Goal: Task Accomplishment & Management: Use online tool/utility

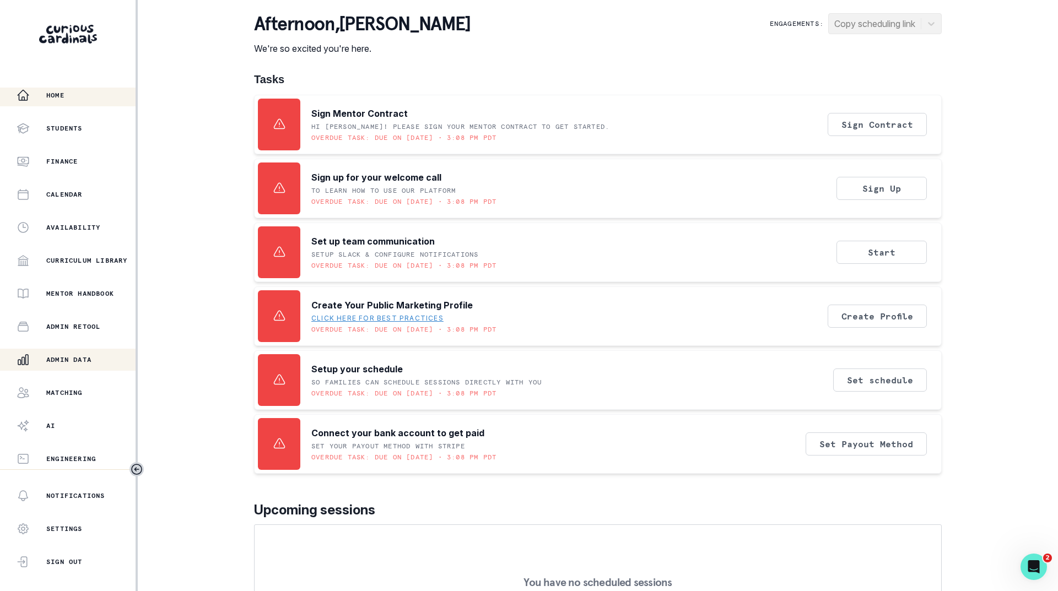
scroll to position [4, 0]
click at [82, 359] on p "Admin Data" at bounding box center [68, 359] width 45 height 9
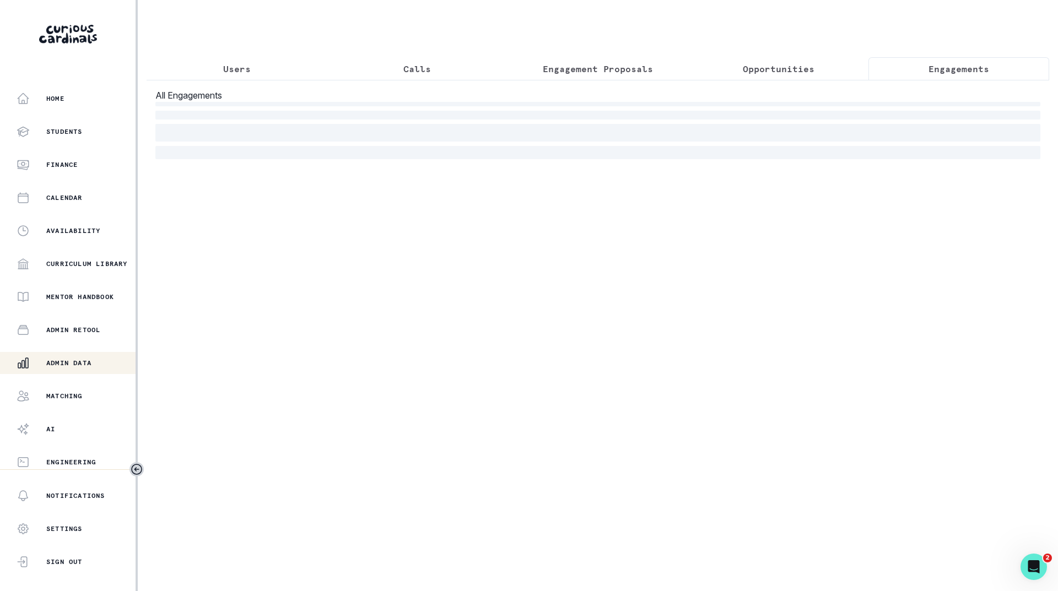
click at [961, 67] on p "Engagements" at bounding box center [959, 68] width 61 height 13
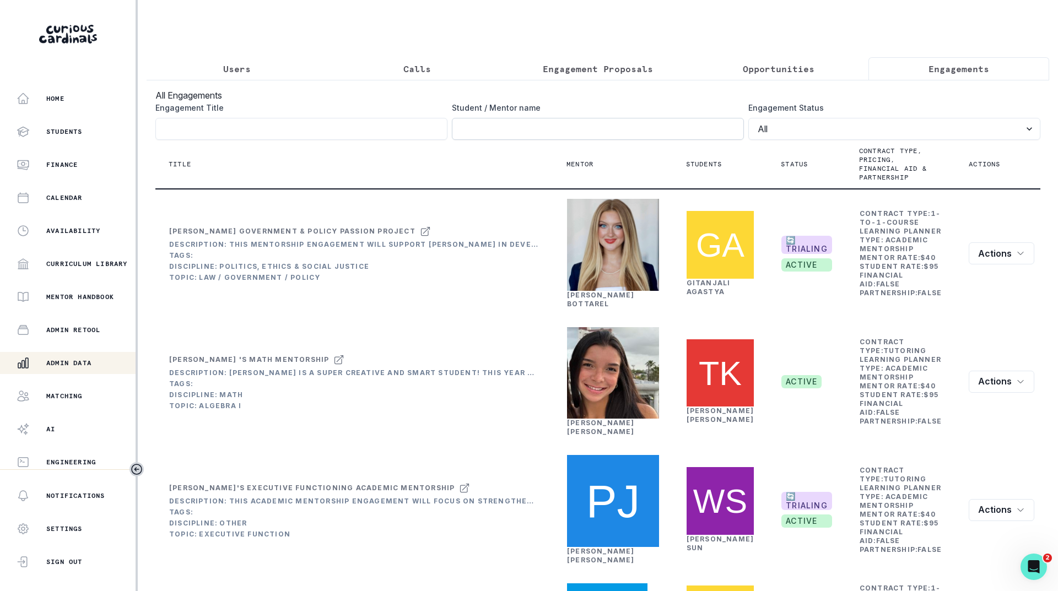
click at [612, 139] on input "Engagement Title" at bounding box center [598, 129] width 292 height 22
type input "[PERSON_NAME]"
click button "submit" at bounding box center [0, 0] width 0 height 0
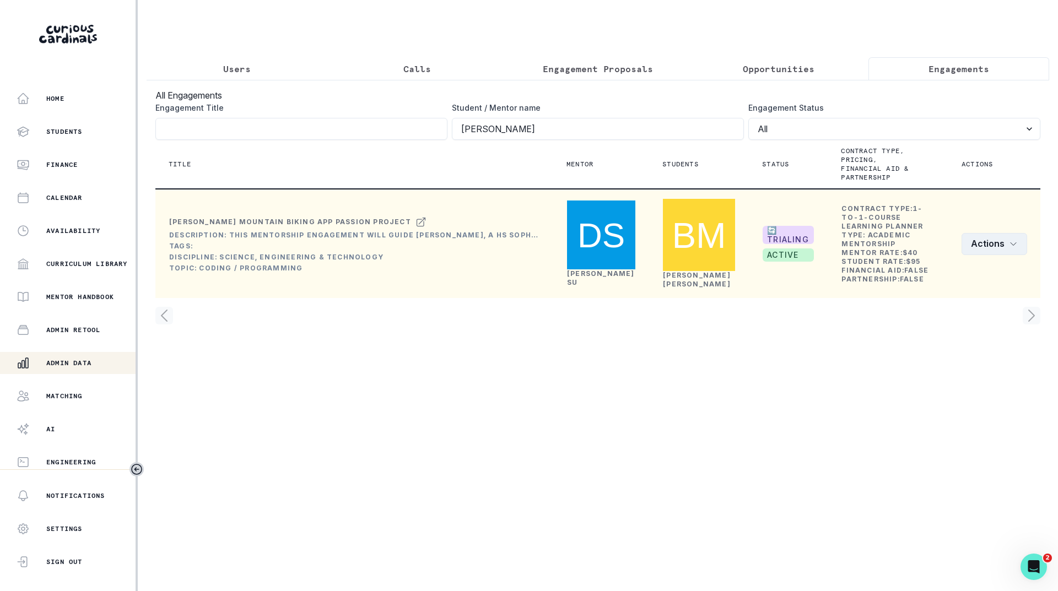
click at [1015, 233] on button "Actions" at bounding box center [995, 244] width 66 height 22
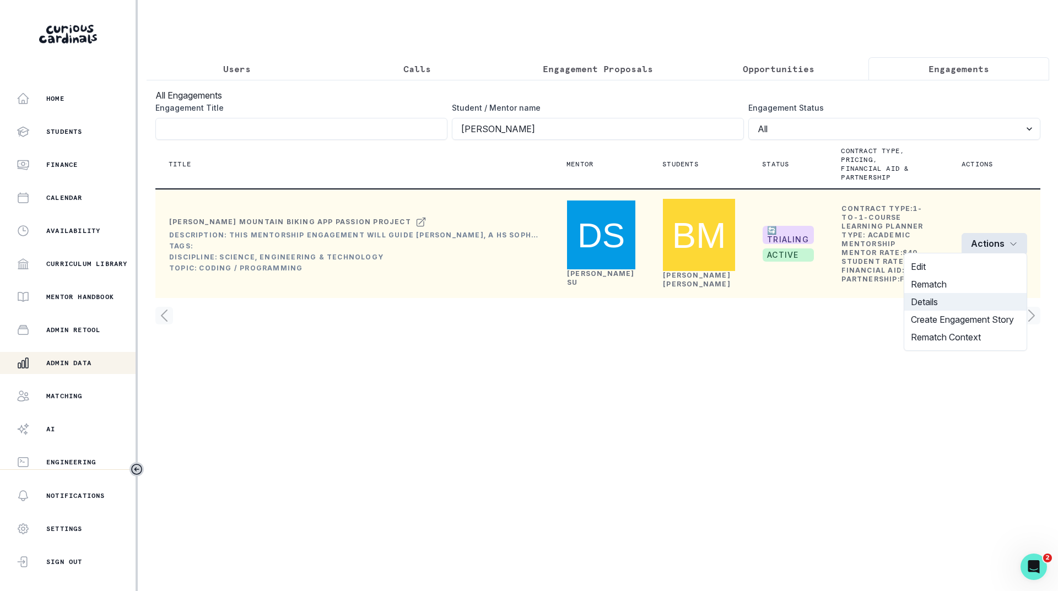
click at [930, 302] on button "Details" at bounding box center [965, 302] width 122 height 18
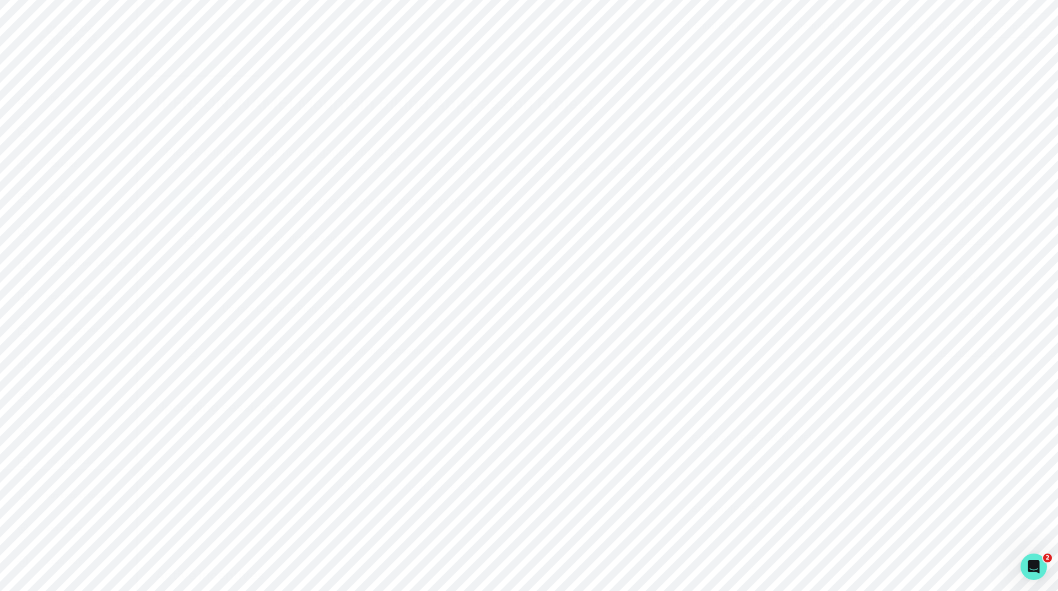
click at [755, 71] on button "Learning Plan" at bounding box center [767, 66] width 114 height 21
click at [71, 362] on p "Admin Data" at bounding box center [68, 359] width 45 height 9
click at [785, 68] on p "Opportunities" at bounding box center [779, 68] width 72 height 13
click at [958, 71] on p "Engagements" at bounding box center [959, 68] width 61 height 13
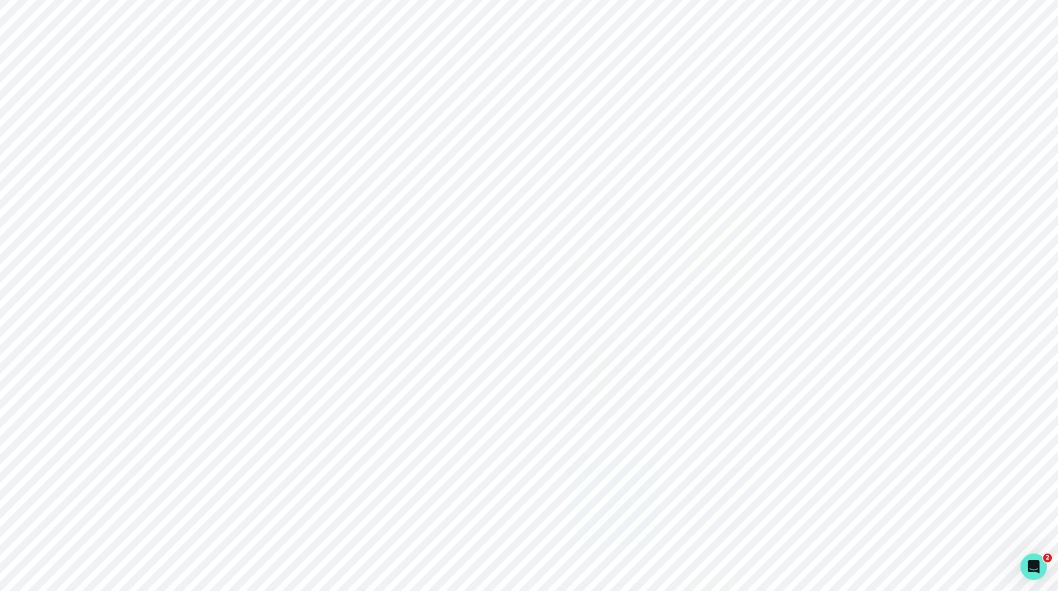
click at [615, 140] on input "Engagement Title" at bounding box center [598, 129] width 292 height 22
type input "aurora"
click button "submit" at bounding box center [0, 0] width 0 height 0
click at [586, 293] on link "[PERSON_NAME]" at bounding box center [601, 284] width 68 height 17
click at [627, 310] on p "Engagements" at bounding box center [639, 304] width 61 height 13
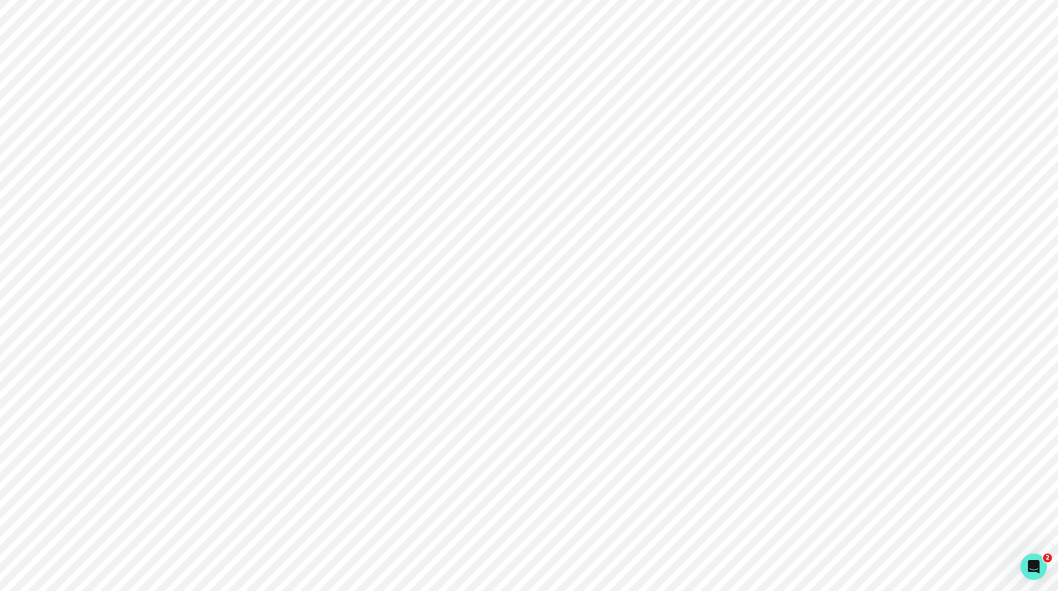
click at [519, 422] on p "[PERSON_NAME]'s Neuroscience Research Passion Project" at bounding box center [441, 419] width 303 height 13
click at [539, 314] on p "COMPLETED" at bounding box center [592, 307] width 196 height 13
click at [498, 314] on p "COMPLETED" at bounding box center [592, 307] width 196 height 13
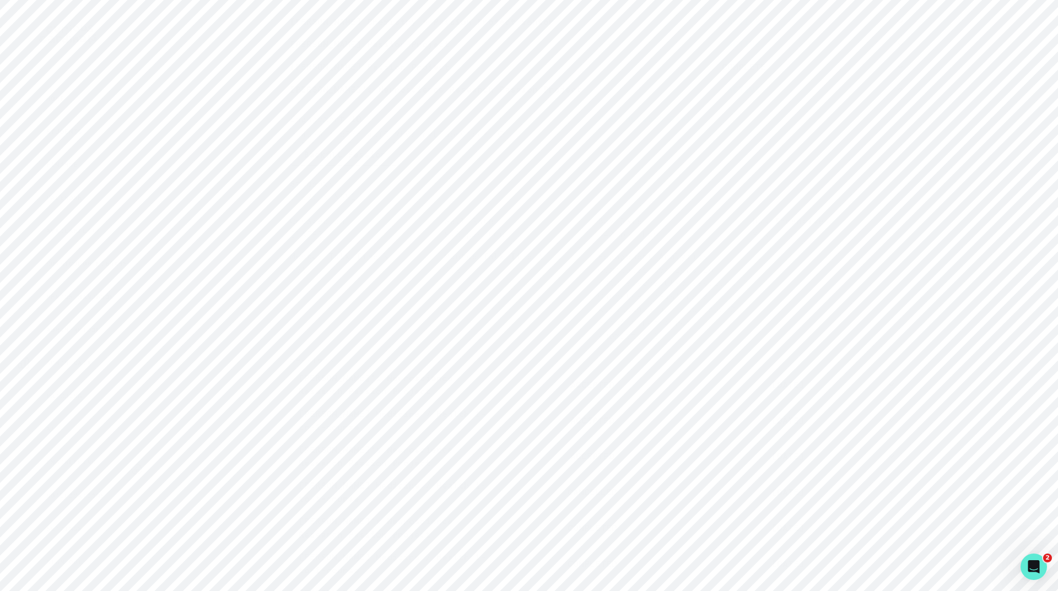
click at [531, 391] on p "ACCEPTED" at bounding box center [592, 384] width 196 height 13
click at [555, 311] on p "Sessions" at bounding box center [598, 304] width 616 height 13
click at [555, 336] on button "[PERSON_NAME]'s Neuroscience Research Passion Project ACCEPTED [DATE]" at bounding box center [598, 329] width 616 height 35
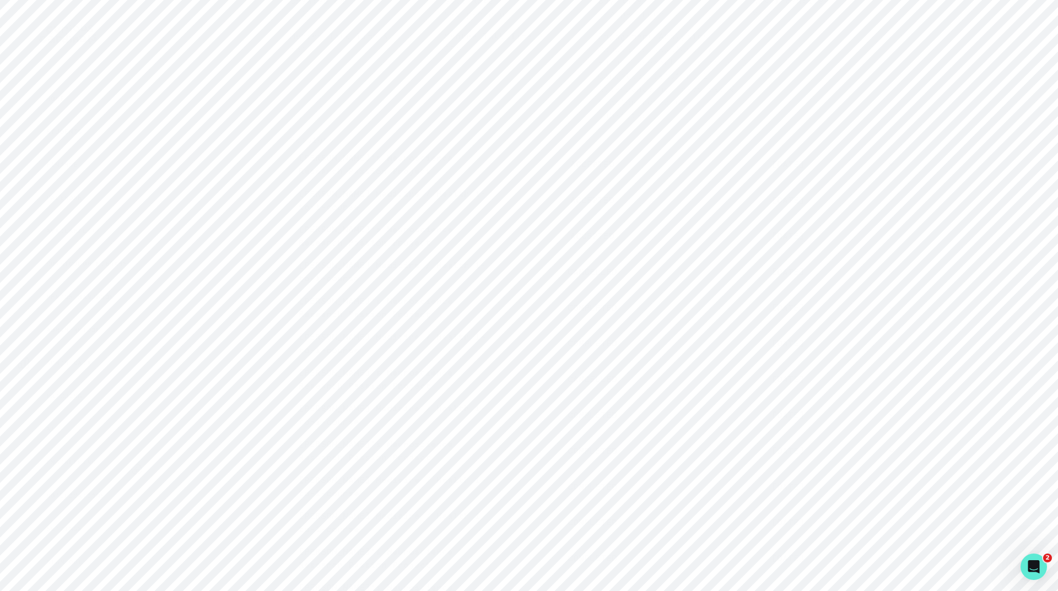
click at [546, 325] on button "[PERSON_NAME]'s Neuroscience Research Passion Project COMPLETED [DATE]" at bounding box center [598, 307] width 616 height 35
click at [49, 364] on p "Admin Data" at bounding box center [68, 363] width 45 height 9
click at [241, 61] on button "Users" at bounding box center [237, 68] width 181 height 23
click at [221, 125] on input "Search user by name or email" at bounding box center [597, 114] width 885 height 28
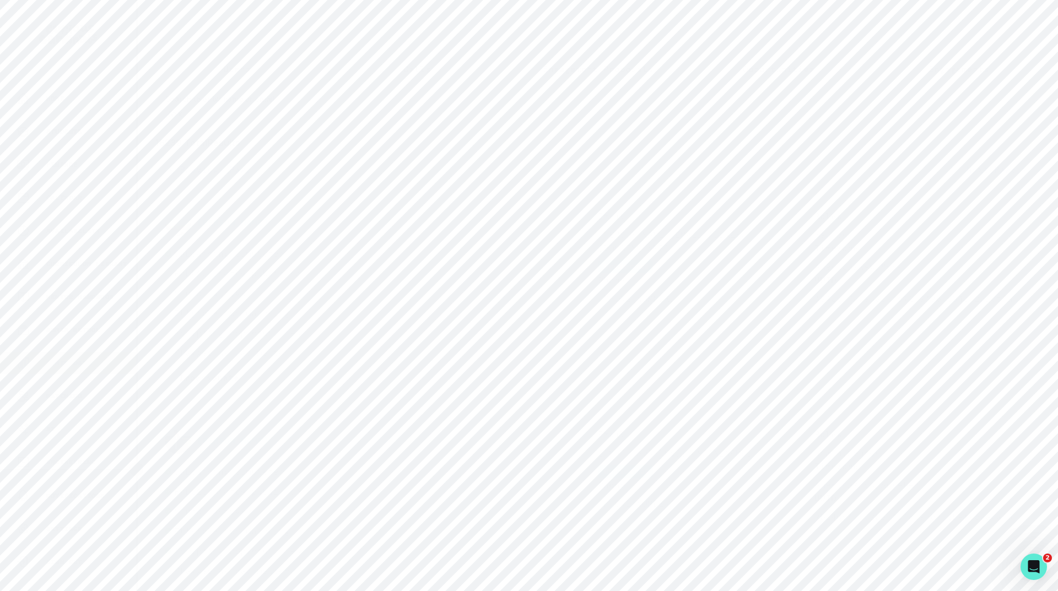
type input "Roxy"
click at [232, 414] on button "[PERSON_NAME]" at bounding box center [233, 414] width 72 height 11
click at [73, 362] on p "Admin Data" at bounding box center [68, 363] width 45 height 9
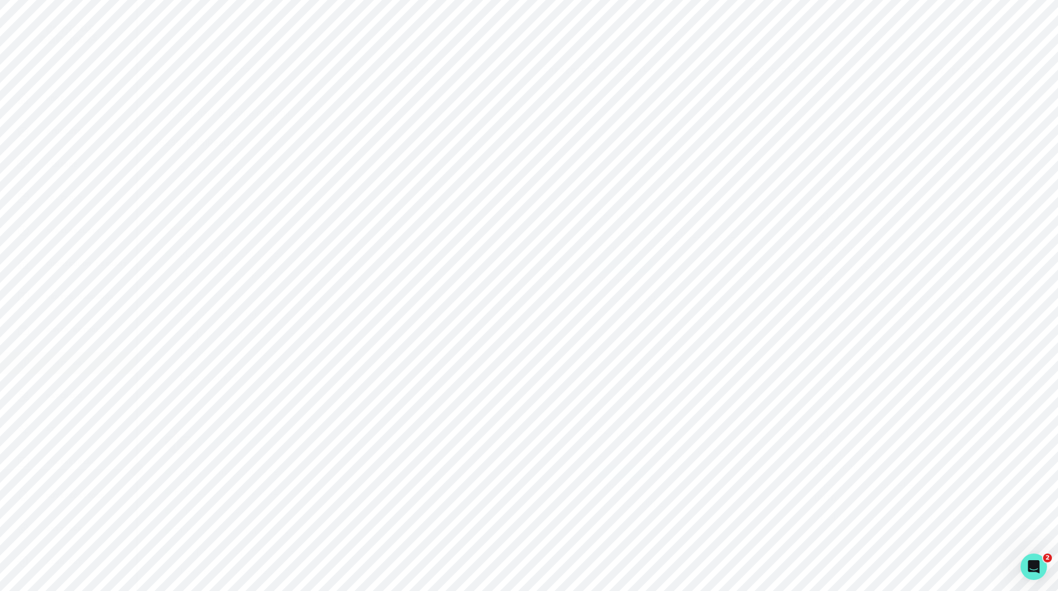
click at [620, 68] on p "Engagement Proposals" at bounding box center [598, 68] width 110 height 13
click at [448, 125] on input "Search proposals by UUID, guardian email, or title" at bounding box center [597, 114] width 885 height 28
type input "nikhil"
click at [1013, 223] on button "row menu" at bounding box center [1020, 229] width 22 height 22
click at [942, 308] on button "Convert Rematch to Engagement" at bounding box center [954, 310] width 146 height 18
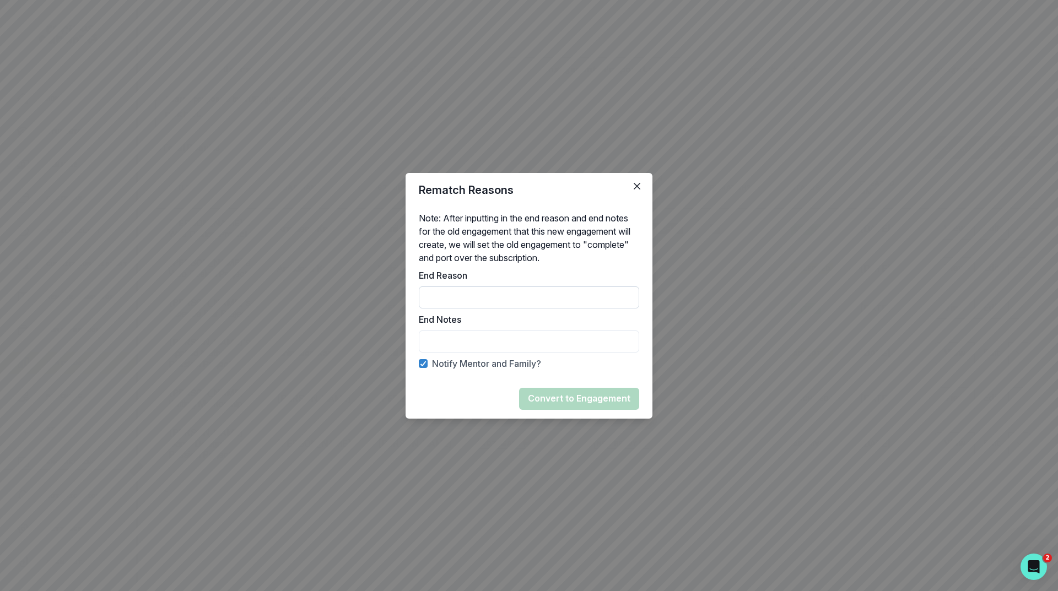
click at [503, 299] on input "End Reason" at bounding box center [529, 298] width 220 height 22
type input "rematch"
click at [555, 398] on button "Convert to Engagement" at bounding box center [579, 399] width 120 height 22
